Goal: Task Accomplishment & Management: Manage account settings

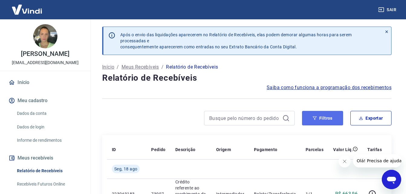
click at [323, 116] on button "Filtros" at bounding box center [322, 118] width 41 height 14
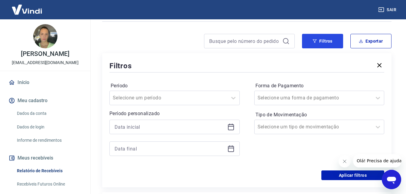
scroll to position [91, 0]
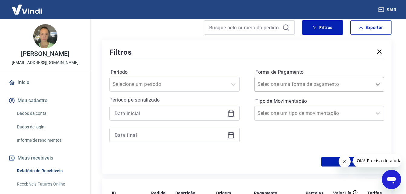
click at [377, 84] on icon at bounding box center [377, 84] width 7 height 7
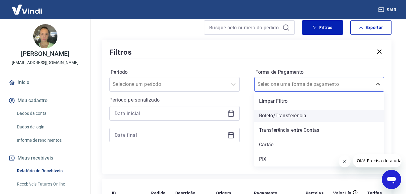
click at [282, 116] on div "Boleto/Transferência" at bounding box center [319, 116] width 130 height 12
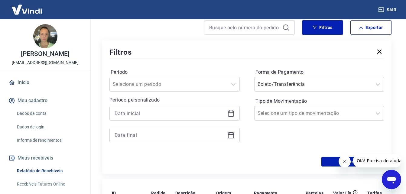
click at [342, 163] on icon "Fechar mensagem da empresa" at bounding box center [344, 161] width 5 height 5
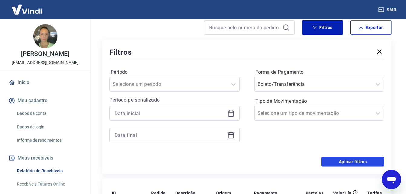
click at [343, 163] on button "Aplicar filtros" at bounding box center [352, 162] width 63 height 10
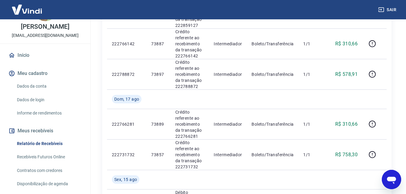
scroll to position [26, 0]
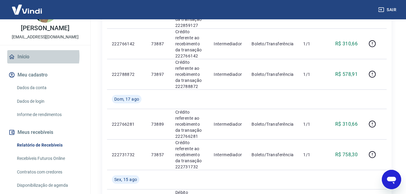
click at [27, 63] on link "Início" at bounding box center [45, 56] width 76 height 13
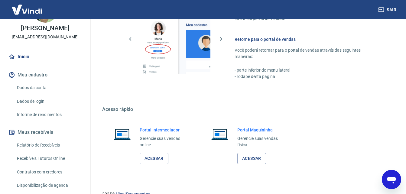
scroll to position [302, 0]
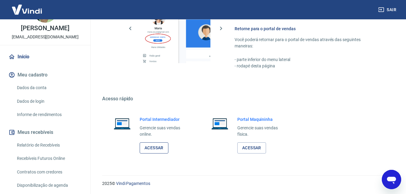
click at [153, 147] on link "Acessar" at bounding box center [154, 147] width 29 height 11
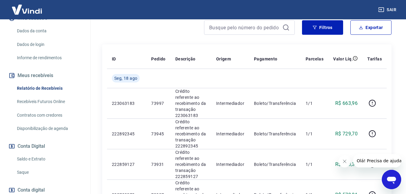
scroll to position [94, 0]
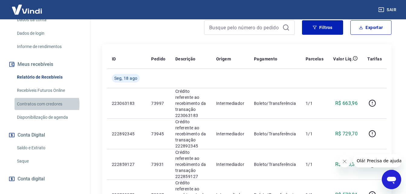
click at [40, 110] on link "Contratos com credores" at bounding box center [48, 104] width 69 height 12
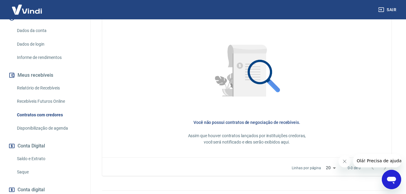
scroll to position [86, 0]
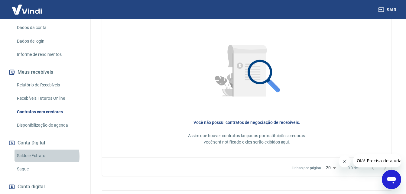
click at [38, 162] on link "Saldo e Extrato" at bounding box center [48, 156] width 69 height 12
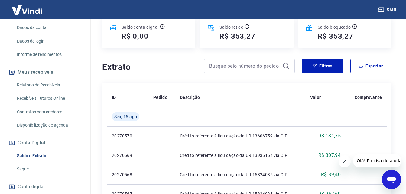
scroll to position [91, 0]
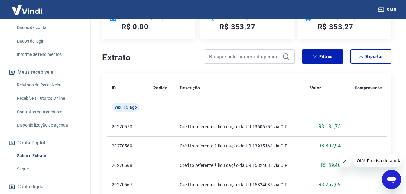
click at [342, 160] on icon "Fechar mensagem da empresa" at bounding box center [344, 161] width 5 height 5
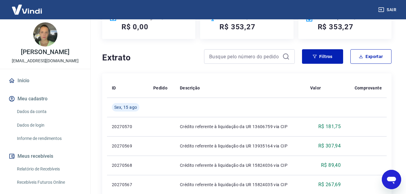
scroll to position [0, 0]
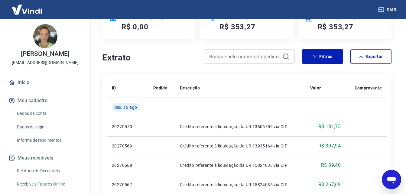
click at [23, 89] on link "Início" at bounding box center [45, 82] width 76 height 13
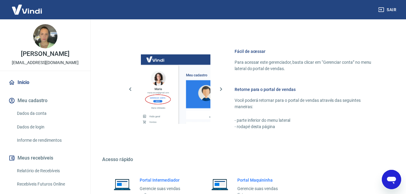
scroll to position [302, 0]
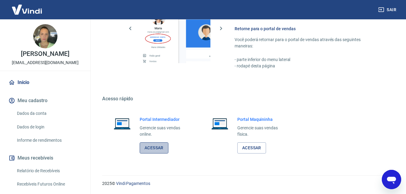
click at [155, 146] on link "Acessar" at bounding box center [154, 147] width 29 height 11
